Goal: Information Seeking & Learning: Find specific fact

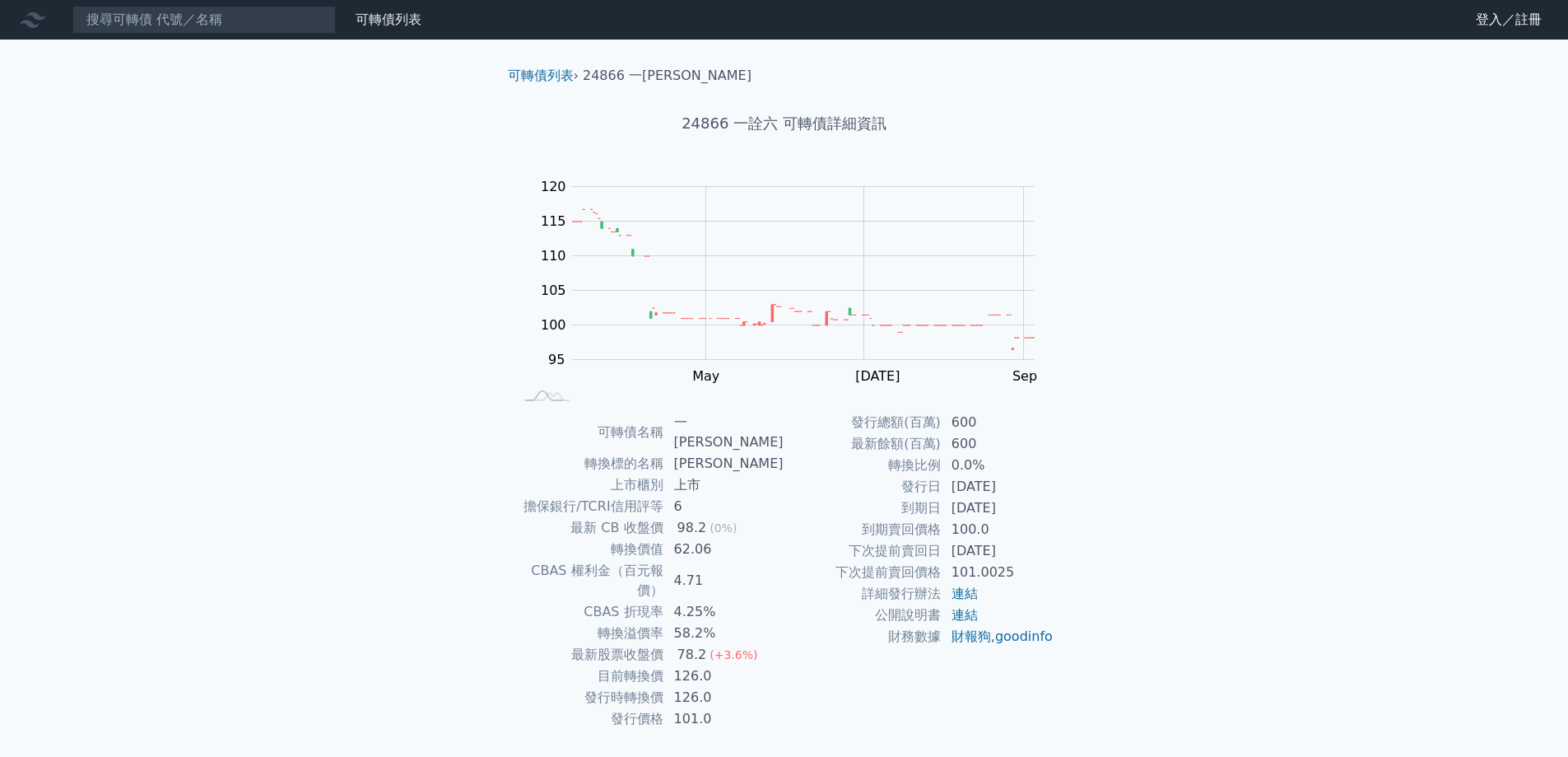
scroll to position [6, 0]
drag, startPoint x: 682, startPoint y: 507, endPoint x: 758, endPoint y: 507, distance: 76.0
click at [746, 517] on td "98.2 (0%)" at bounding box center [724, 528] width 120 height 21
click at [788, 505] on td "到期日" at bounding box center [863, 508] width 157 height 21
drag, startPoint x: 682, startPoint y: 508, endPoint x: 745, endPoint y: 508, distance: 63.0
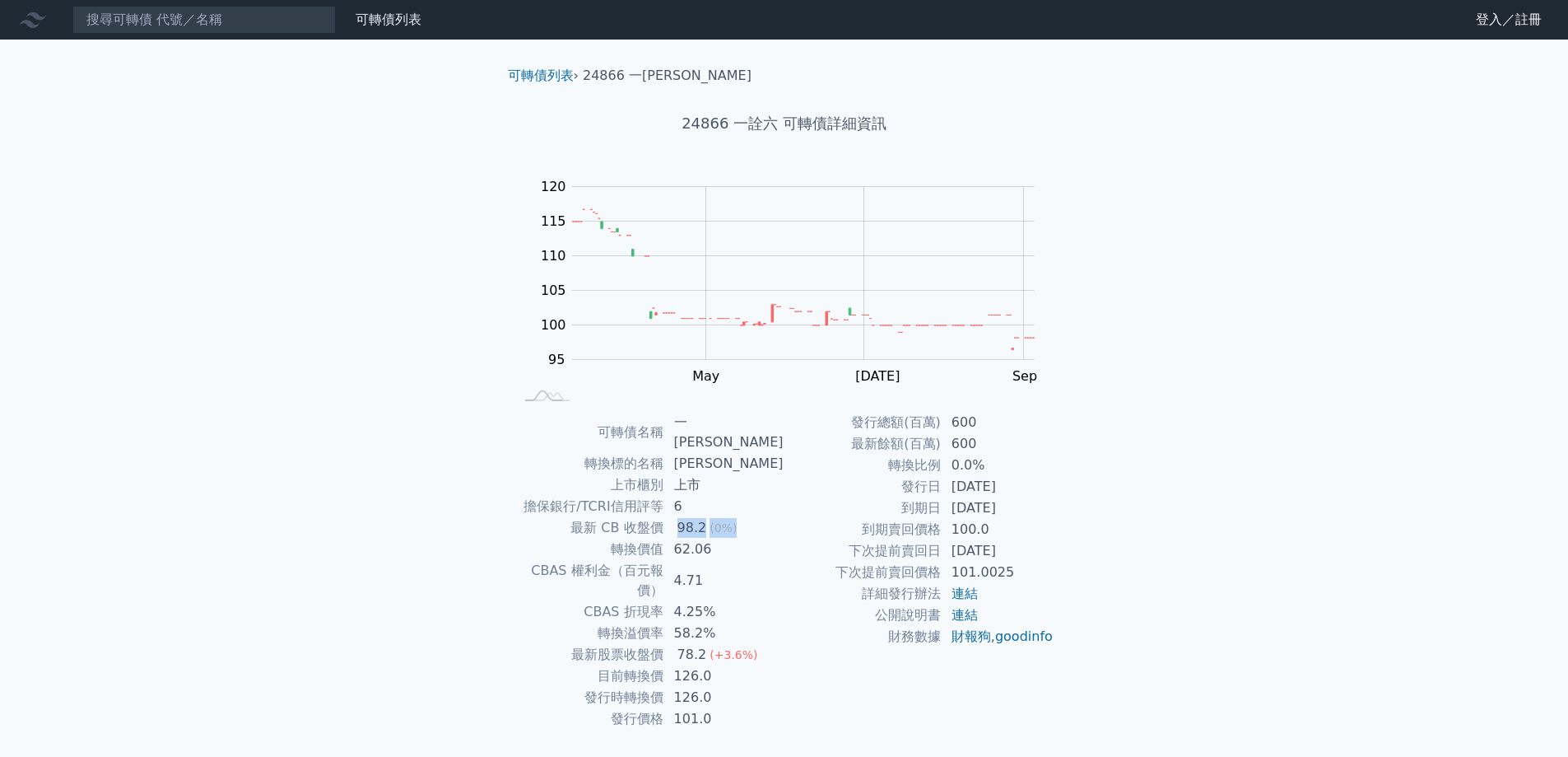
click at [745, 517] on td "98.2 (0%)" at bounding box center [724, 528] width 120 height 21
click at [790, 496] on td "發行日" at bounding box center [863, 487] width 157 height 21
drag, startPoint x: 708, startPoint y: 507, endPoint x: 685, endPoint y: 505, distance: 23.1
click at [685, 518] on div "98.2" at bounding box center [693, 528] width 36 height 20
